Goal: Task Accomplishment & Management: Manage account settings

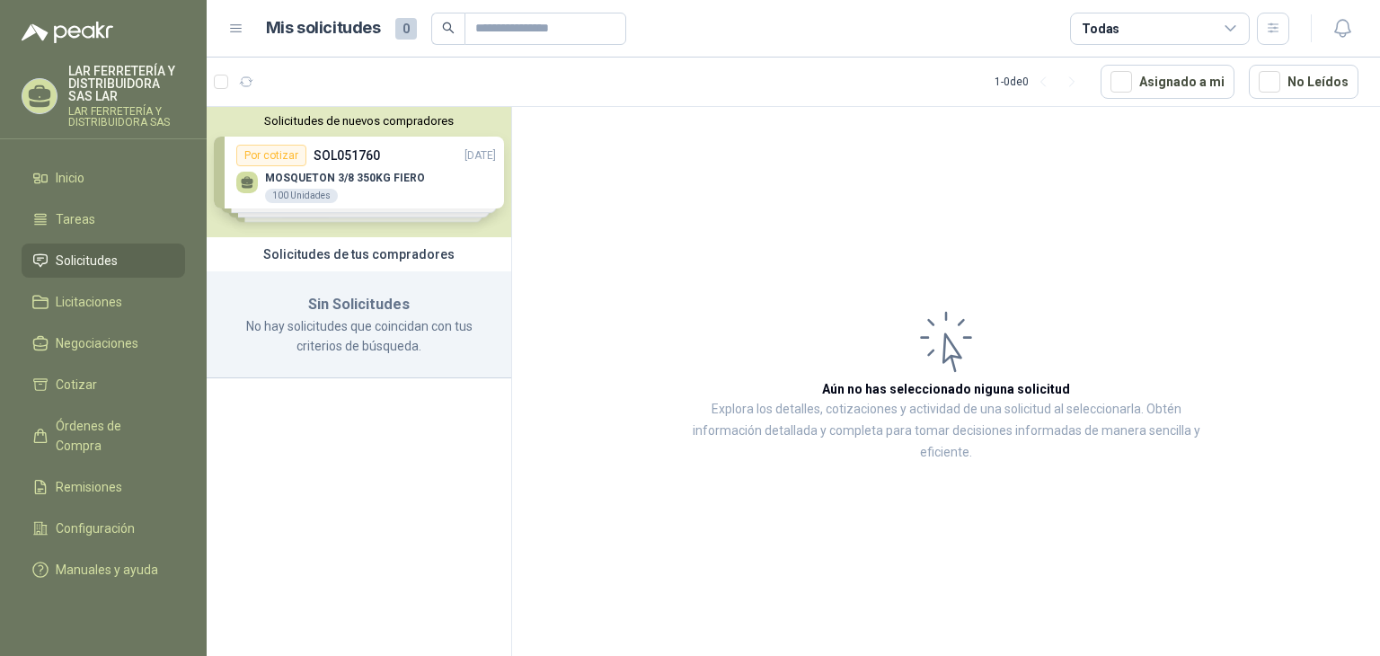
click at [137, 261] on li "Solicitudes" at bounding box center [103, 261] width 142 height 20
drag, startPoint x: 326, startPoint y: 206, endPoint x: 334, endPoint y: 200, distance: 10.2
click at [331, 202] on div "Solicitudes de nuevos compradores Por cotizar SOL051760 [DATE] MOSQUETON 3/8 35…" at bounding box center [359, 172] width 305 height 130
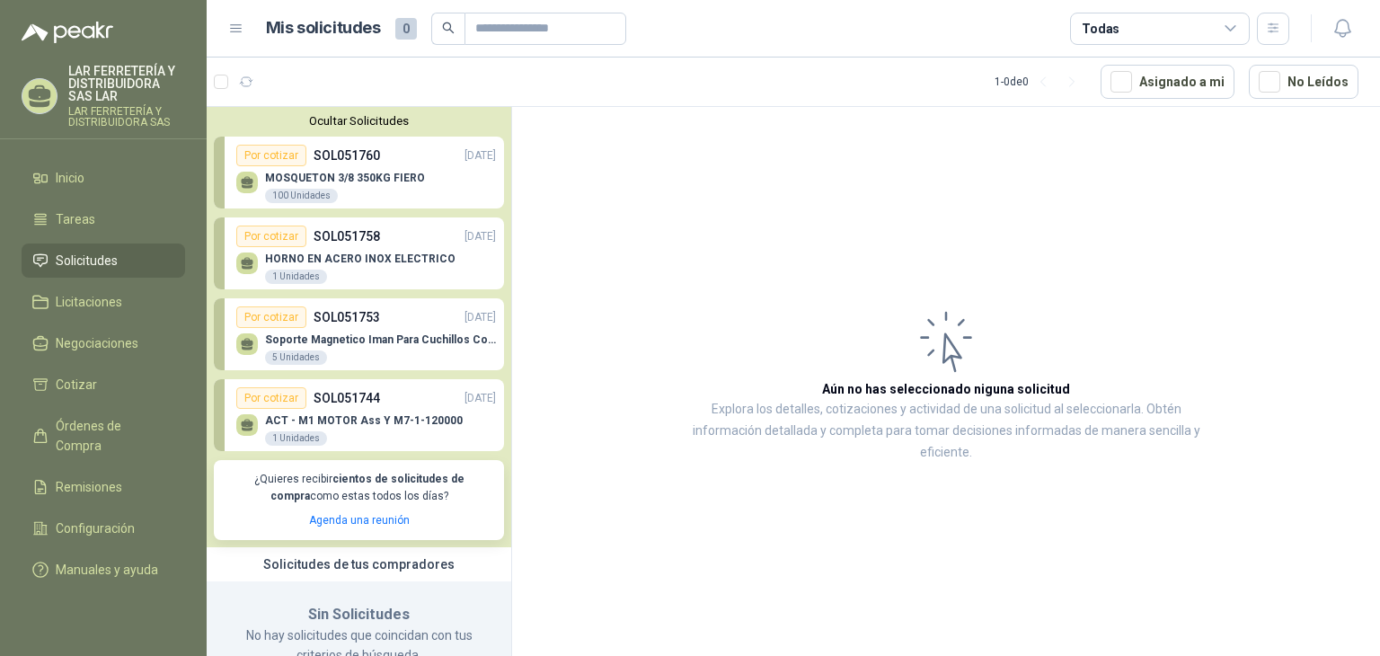
click at [395, 167] on div "MOSQUETON 3/8 350KG FIERO 100 Unidades" at bounding box center [366, 185] width 260 height 38
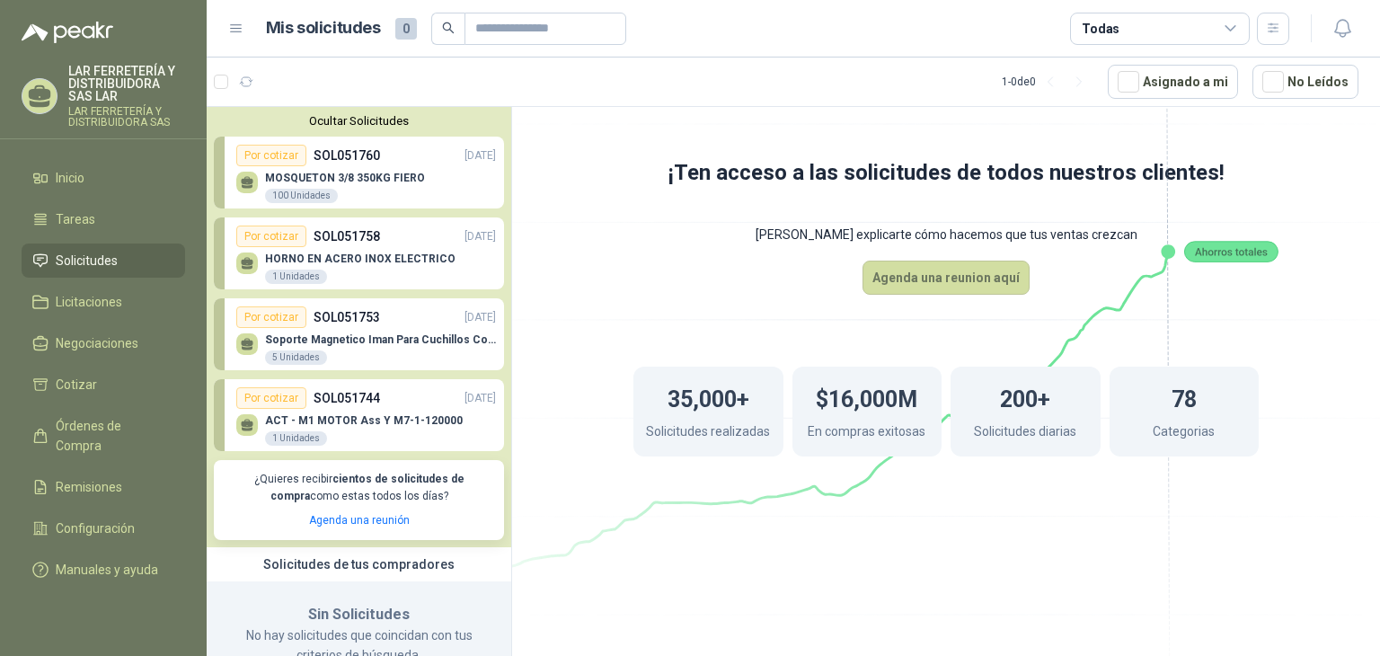
click at [390, 274] on div "HORNO EN ACERO INOX ELECTRICO 1 Unidades" at bounding box center [360, 269] width 191 height 32
click at [383, 332] on div "Soporte Magnetico Iman Para Cuchillos Cocina 37.5 Cm De Lujo 5 Unidades" at bounding box center [366, 347] width 260 height 38
click at [129, 255] on li "Solicitudes" at bounding box center [103, 261] width 142 height 20
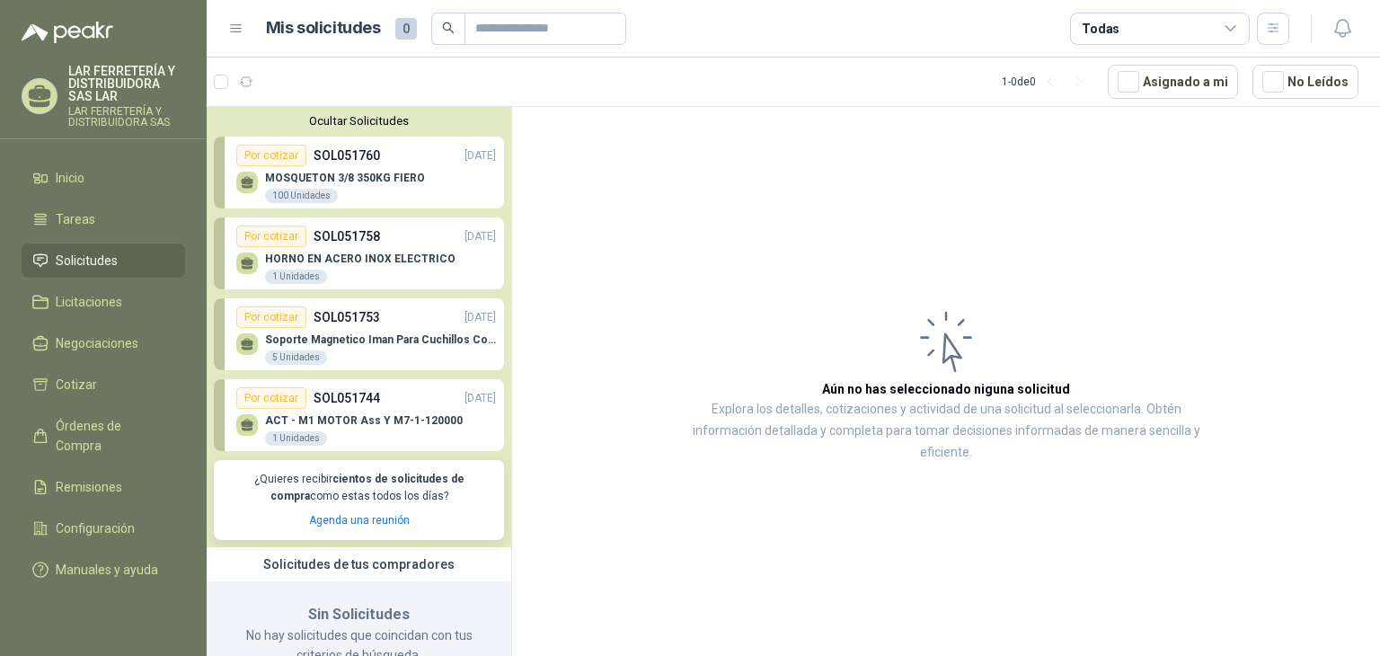
click at [322, 115] on button "Ocultar Solicitudes" at bounding box center [359, 120] width 290 height 13
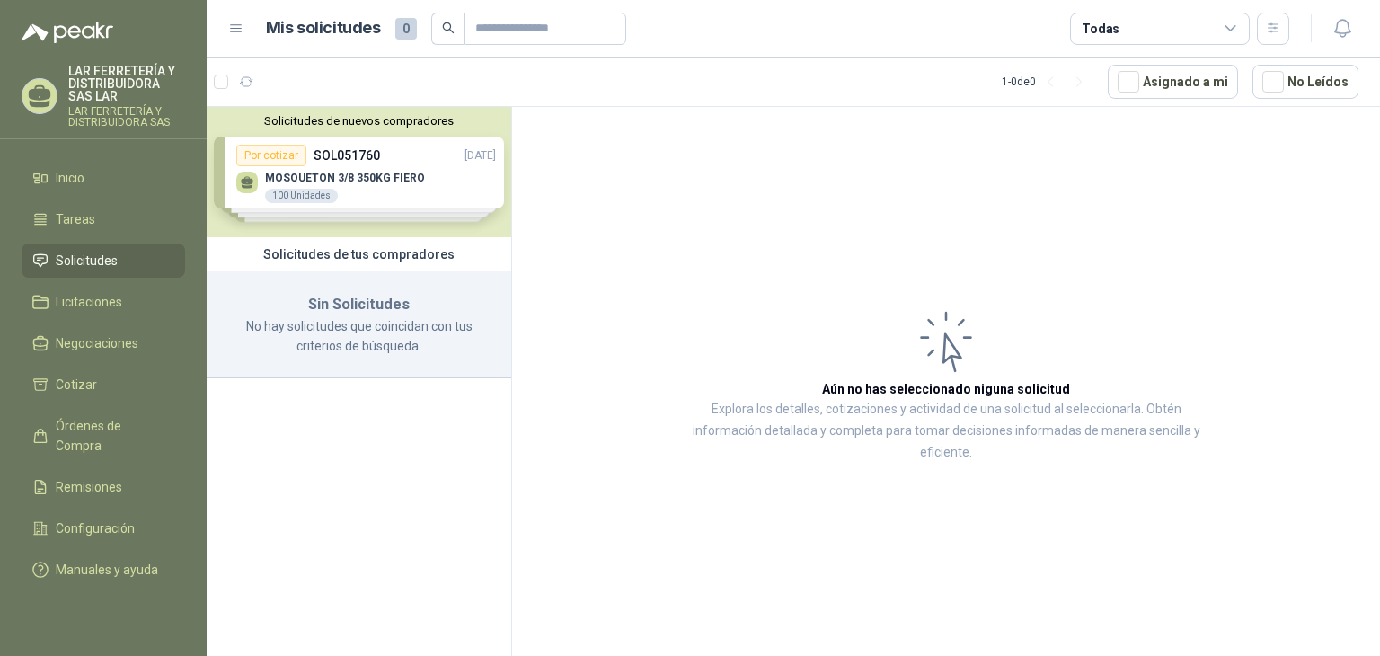
drag, startPoint x: 1202, startPoint y: 182, endPoint x: 1201, endPoint y: 195, distance: 12.6
click at [1202, 182] on article "Aún no has seleccionado niguna solicitud Explora los detalles, cotizaciones y a…" at bounding box center [946, 384] width 868 height 555
click at [902, 116] on article "Aún no has seleccionado niguna solicitud Explora los detalles, cotizaciones y a…" at bounding box center [946, 384] width 868 height 555
